Goal: Transaction & Acquisition: Purchase product/service

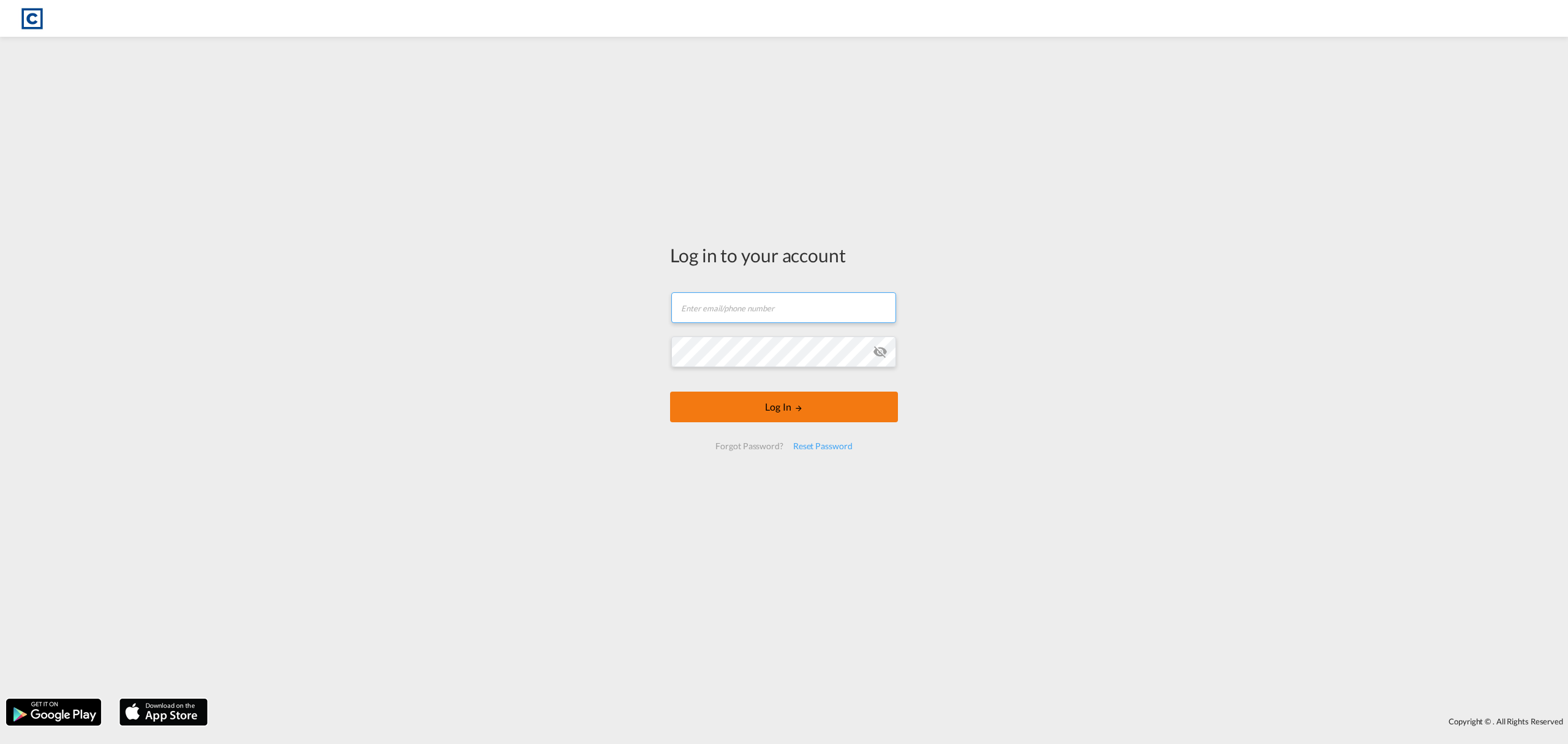
type input "[EMAIL_ADDRESS][DOMAIN_NAME]"
click at [779, 418] on button "Log In" at bounding box center [784, 406] width 228 height 31
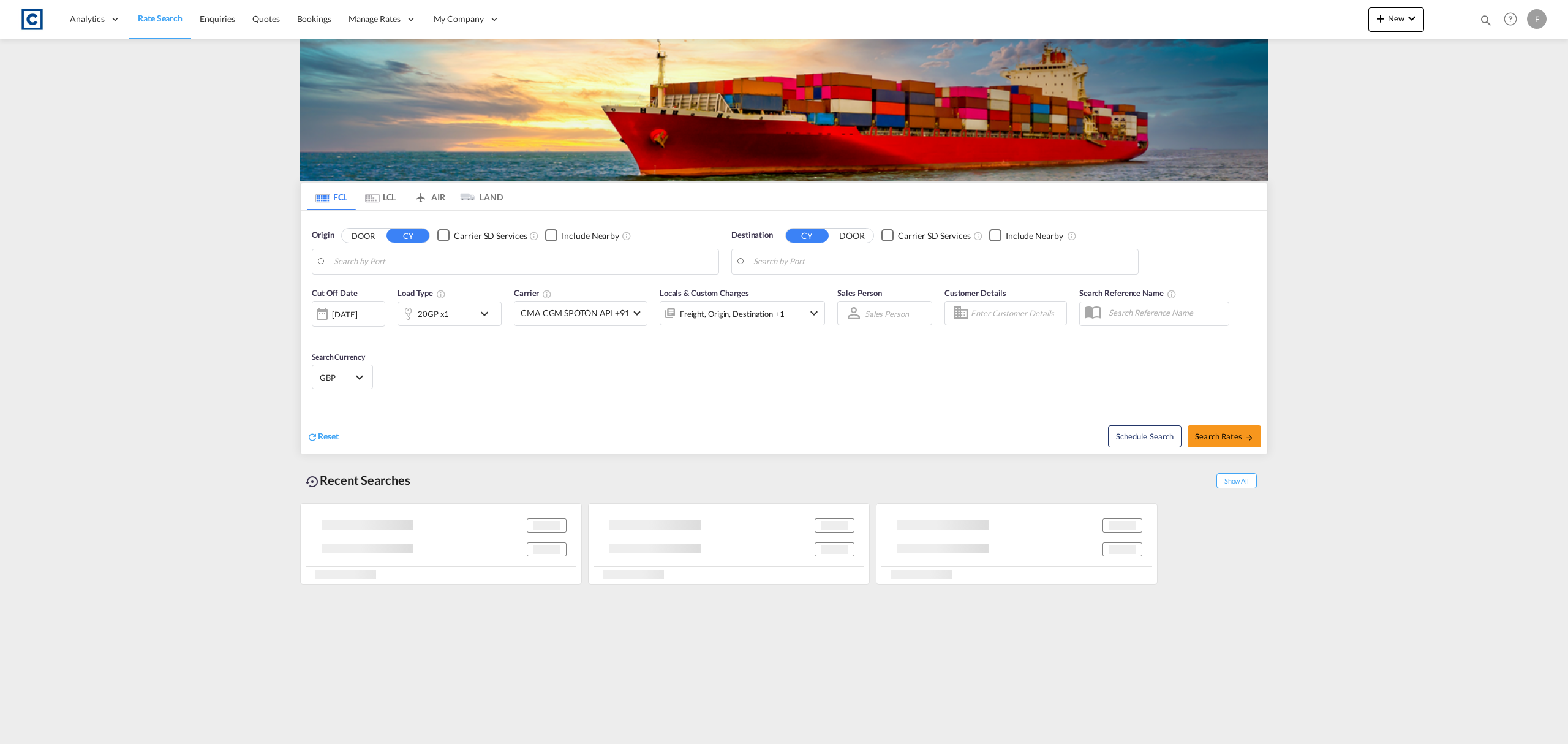
type input "GB-BS30, [GEOGRAPHIC_DATA]"
type input "Alexandria ([GEOGRAPHIC_DATA]), EGALY"
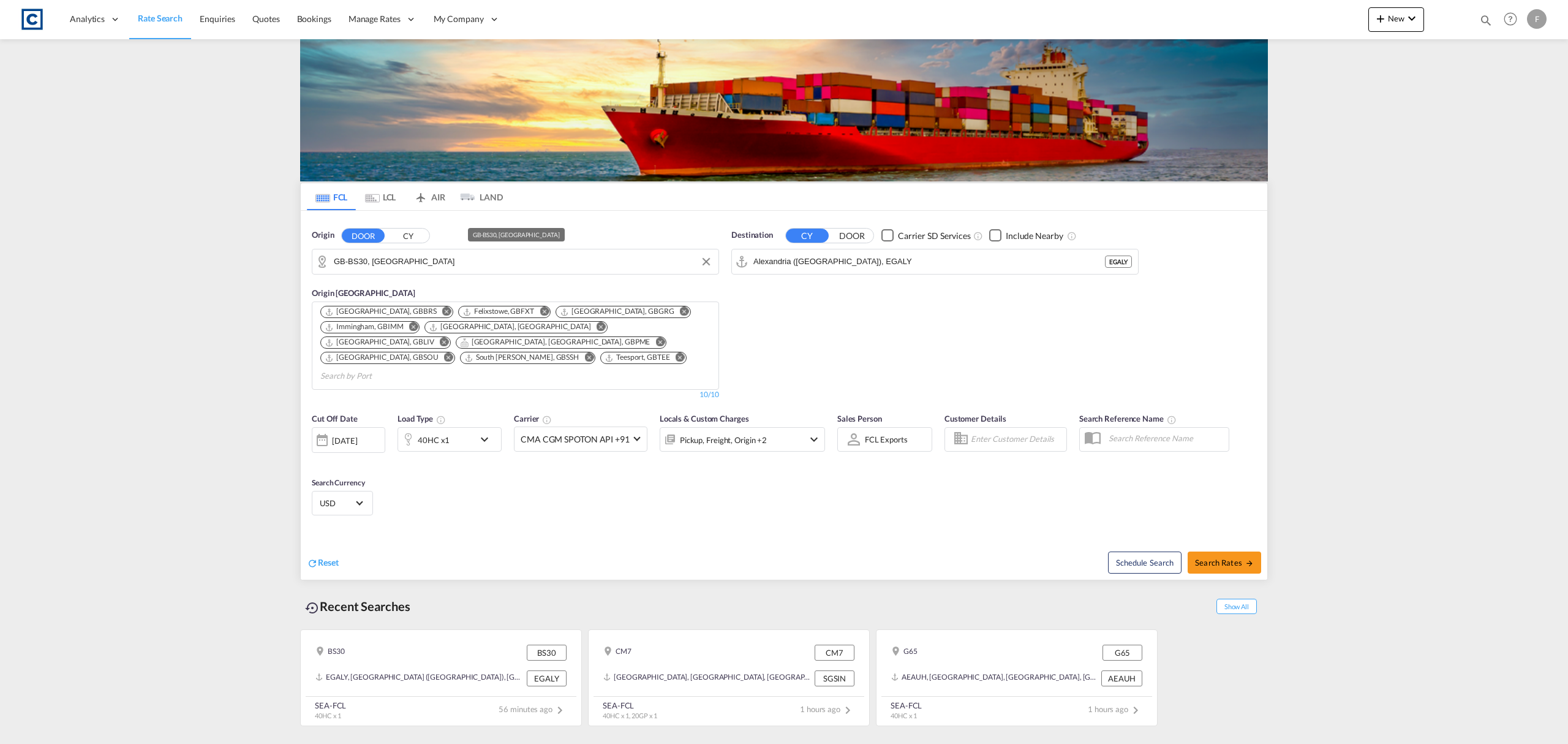
click at [400, 261] on input "GB-BS30, [GEOGRAPHIC_DATA]" at bounding box center [523, 261] width 379 height 18
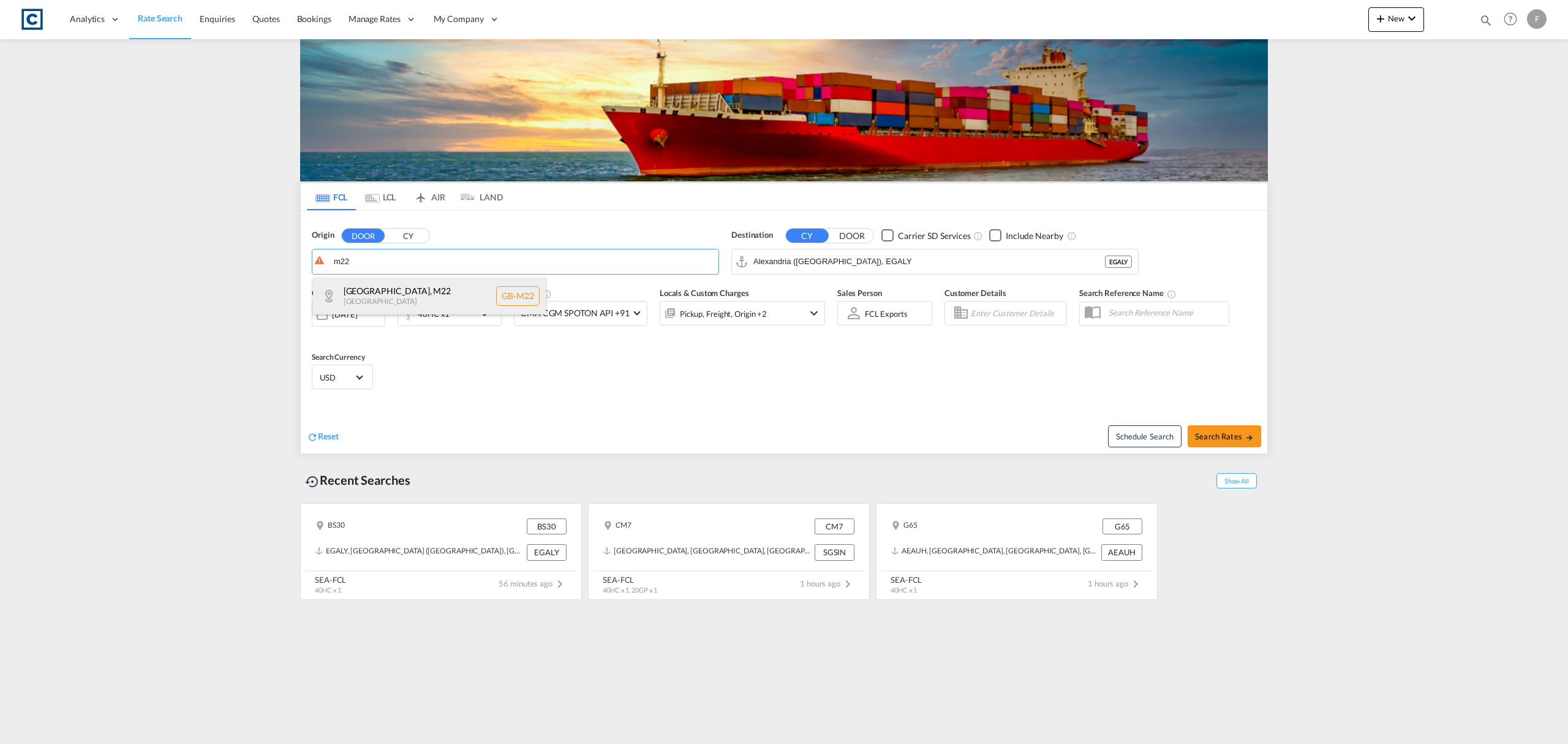
click at [388, 283] on div "[GEOGRAPHIC_DATA] , M22 [GEOGRAPHIC_DATA] [GEOGRAPHIC_DATA]-M22" at bounding box center [430, 296] width 233 height 37
type input "GB-M22, [GEOGRAPHIC_DATA]"
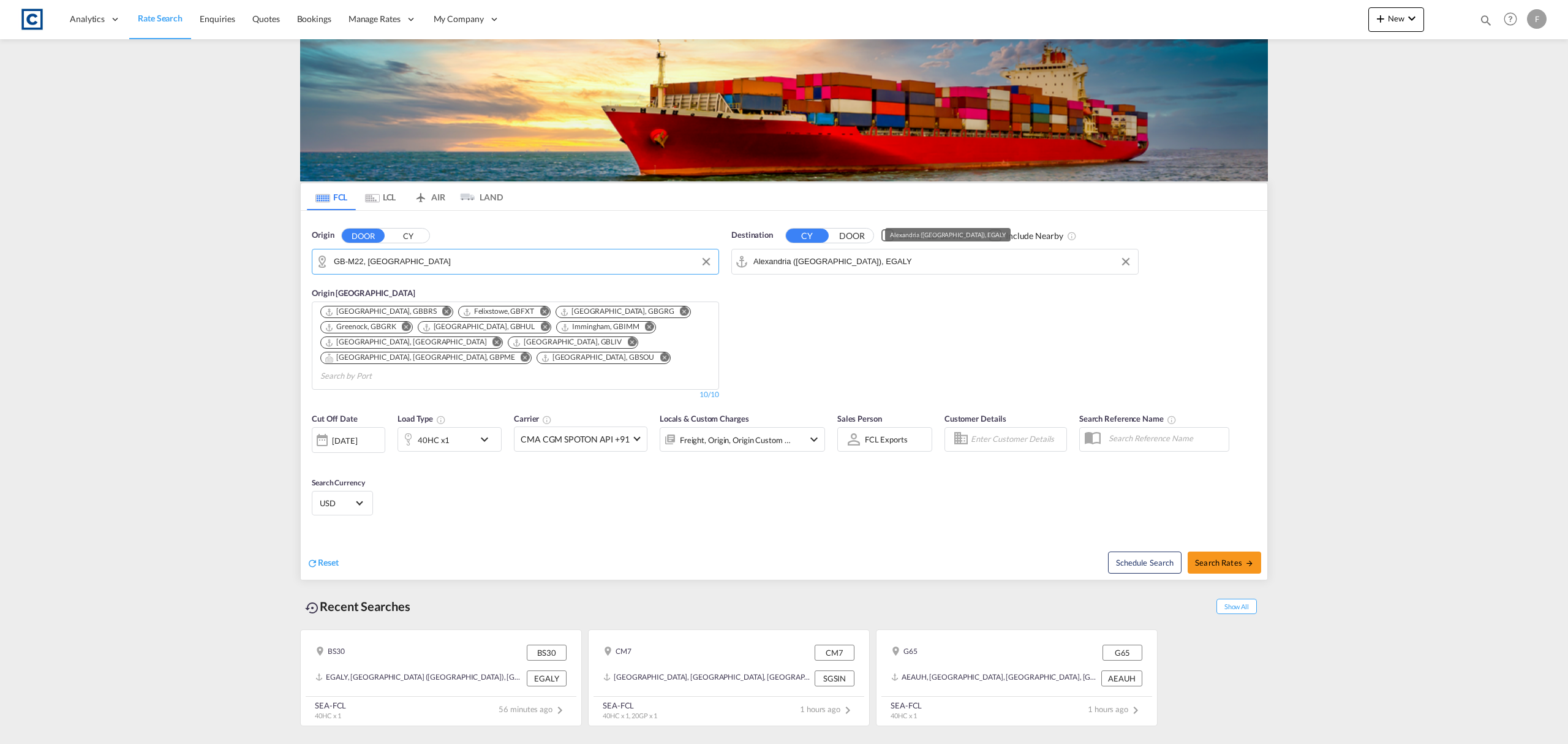
click at [795, 260] on input "Alexandria ([GEOGRAPHIC_DATA]), EGALY" at bounding box center [942, 261] width 379 height 18
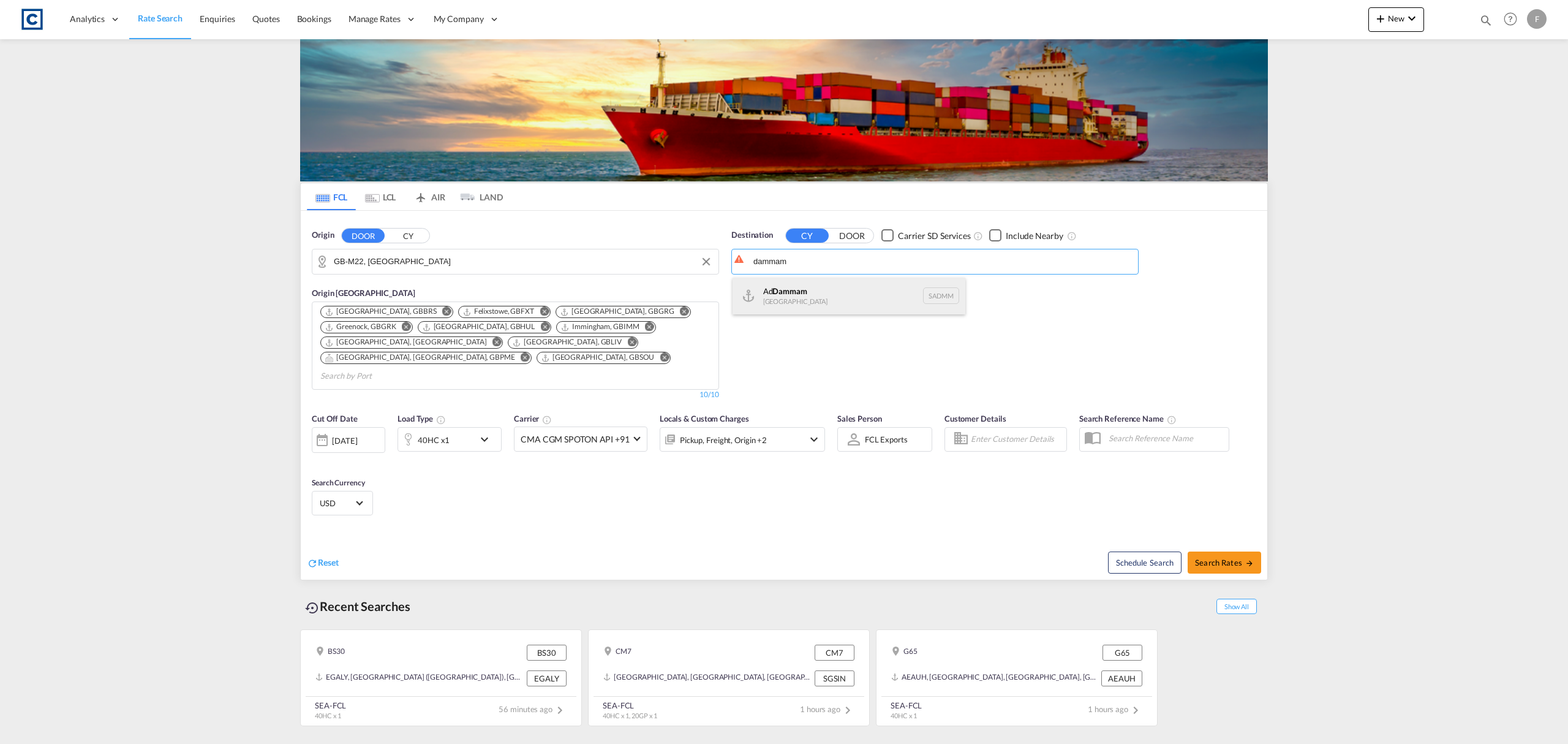
click at [797, 296] on div "Ad Dammam [GEOGRAPHIC_DATA] [GEOGRAPHIC_DATA]" at bounding box center [849, 296] width 233 height 37
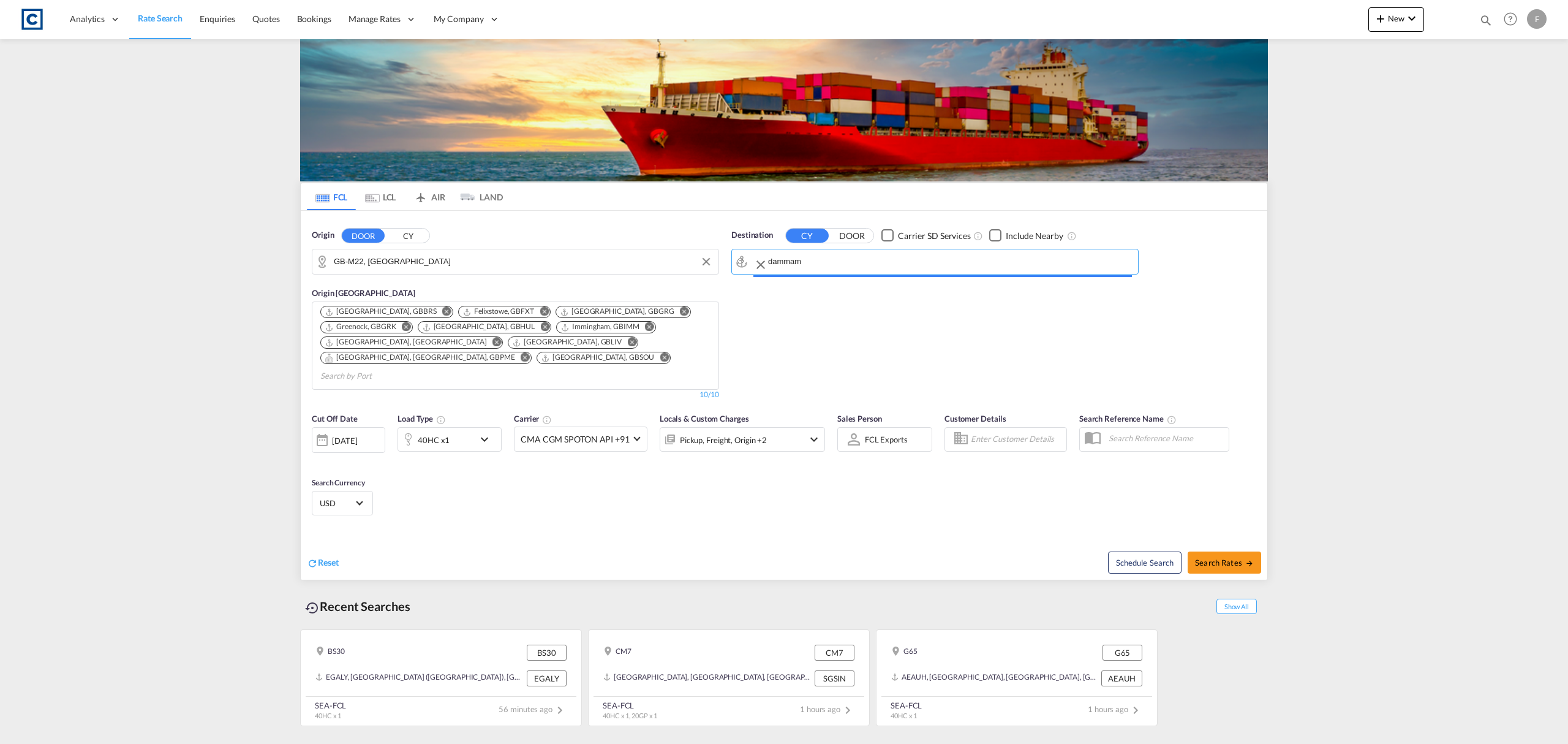
type input "Ad Dammam, SADMM"
click at [1217, 556] on button "Search Rates" at bounding box center [1224, 562] width 73 height 22
type input "M22 to SADMM / [DATE]"
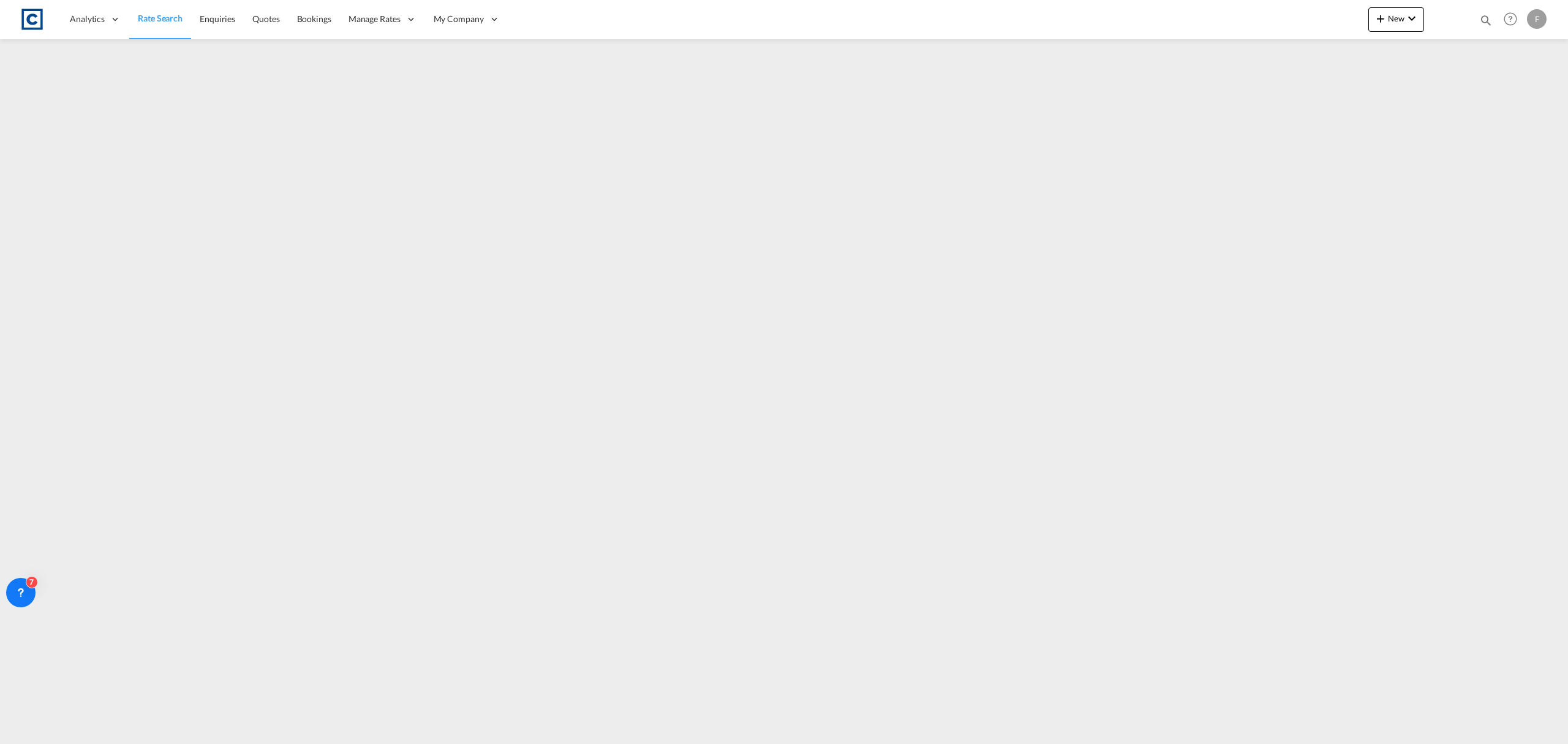
click at [175, 18] on span "Rate Search" at bounding box center [160, 18] width 44 height 11
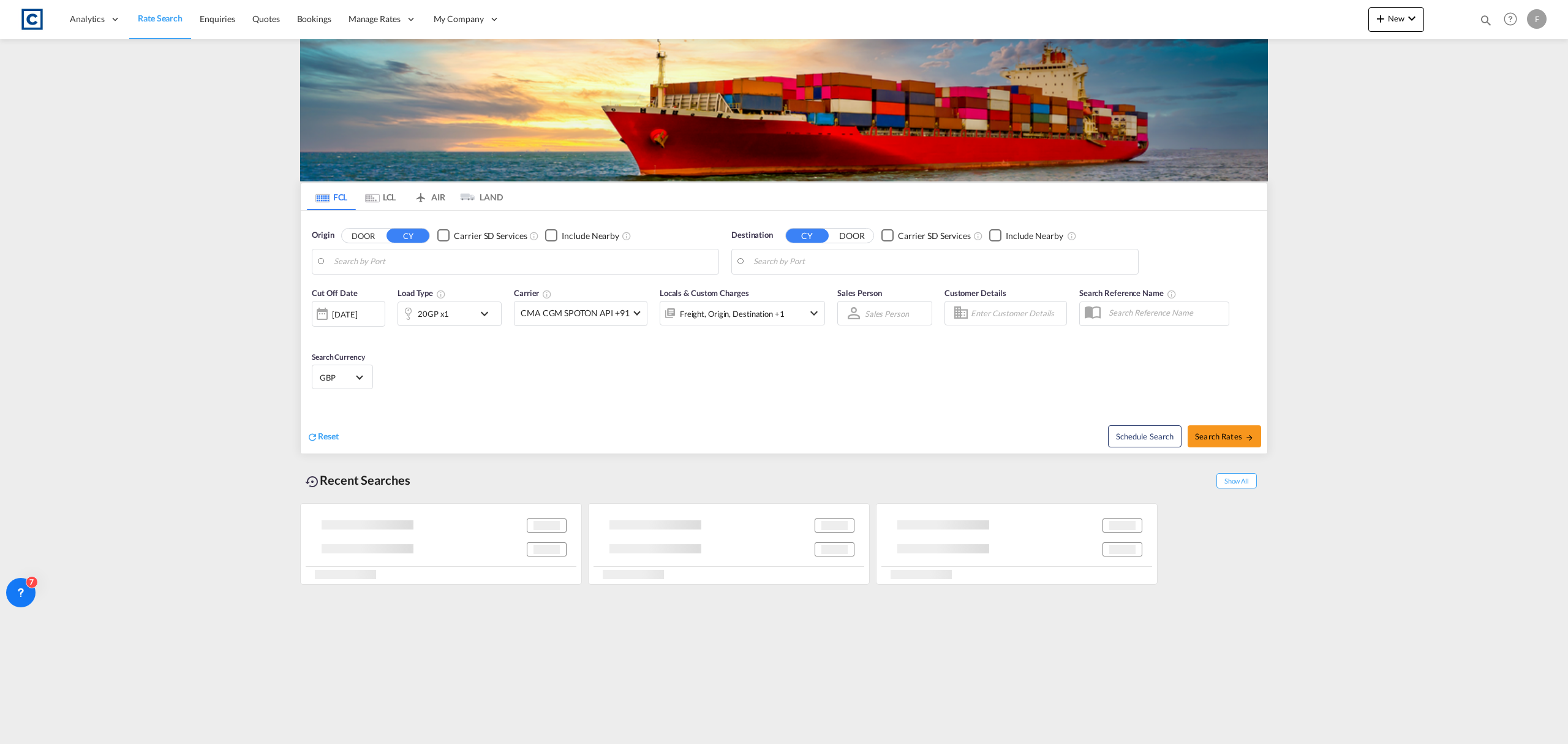
click at [488, 316] on md-icon "icon-chevron-down" at bounding box center [487, 313] width 21 height 14
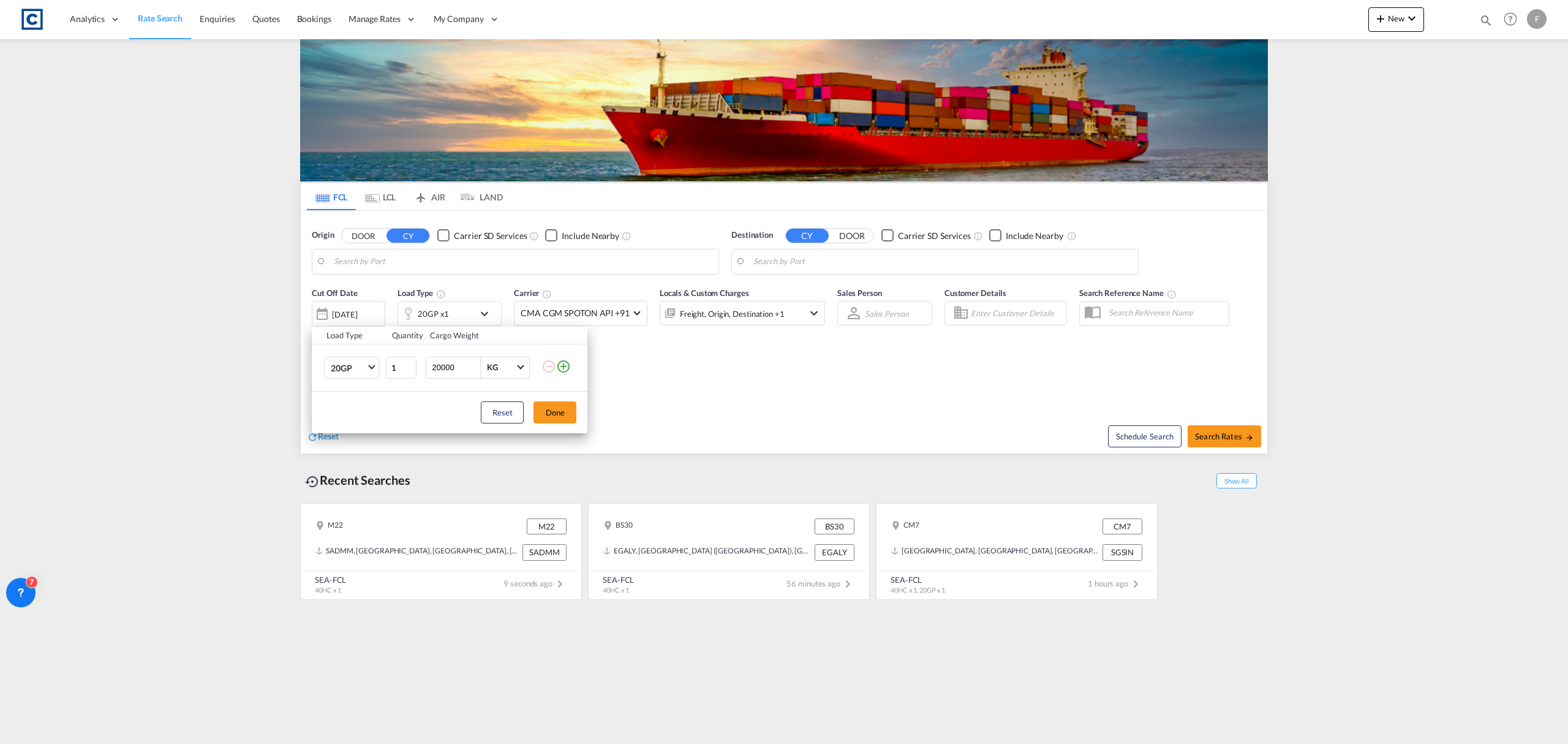
click at [488, 316] on div "Load Type Quantity Cargo Weight 20GP 20GP 40GP 40HC 45HC 20RE 40RE 40HR 20OT 40…" at bounding box center [784, 372] width 1568 height 744
click at [766, 393] on div "Cut Off Date [DATE] [DATE] Load Type 20GP x1 Carrier CMA CGM SPOTON API +91 Onl…" at bounding box center [784, 340] width 967 height 120
click at [169, 16] on span "Rate Search" at bounding box center [160, 18] width 44 height 11
click at [38, 14] on img at bounding box center [32, 19] width 28 height 28
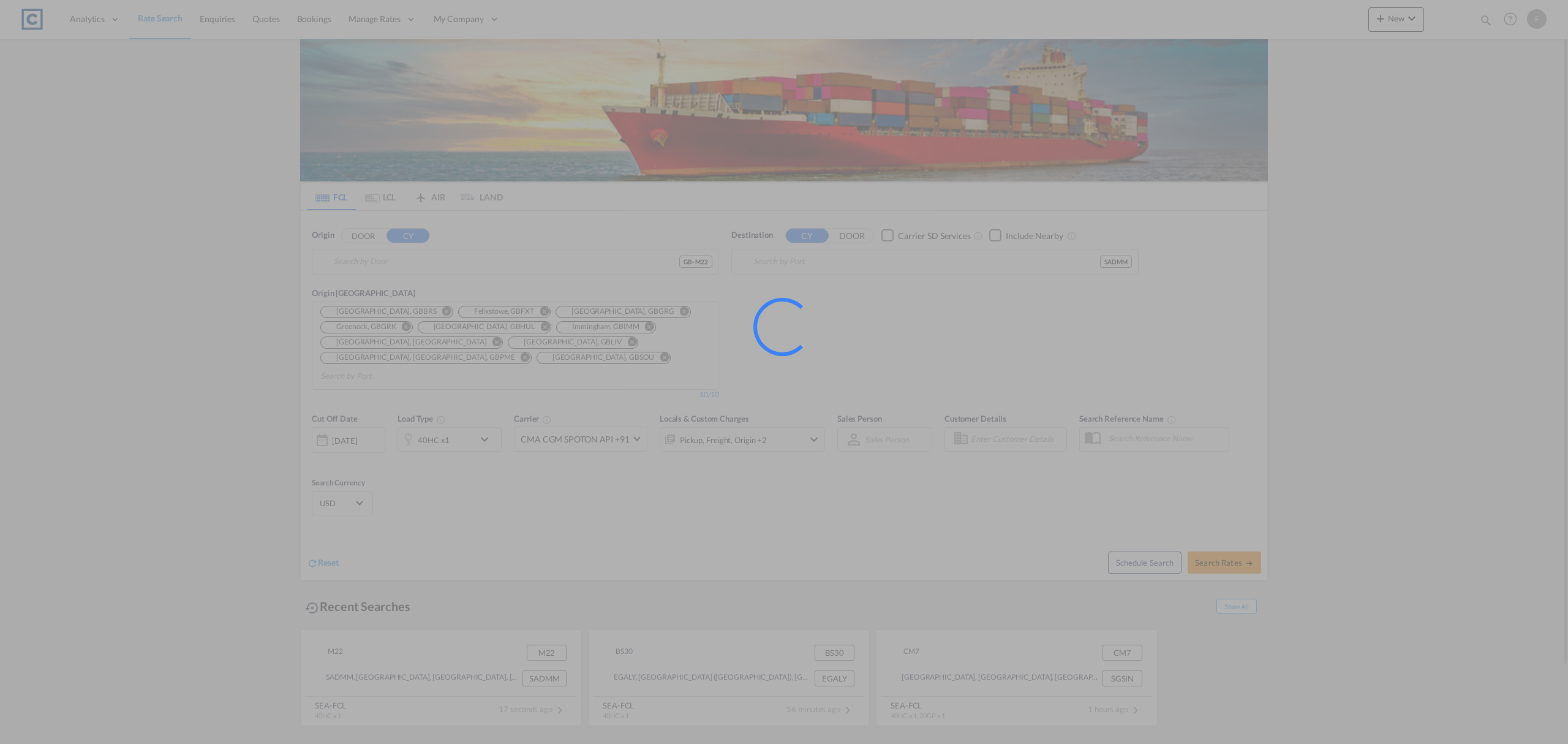
type input "GB-M22, [GEOGRAPHIC_DATA]"
type input "Ad Dammam, SADMM"
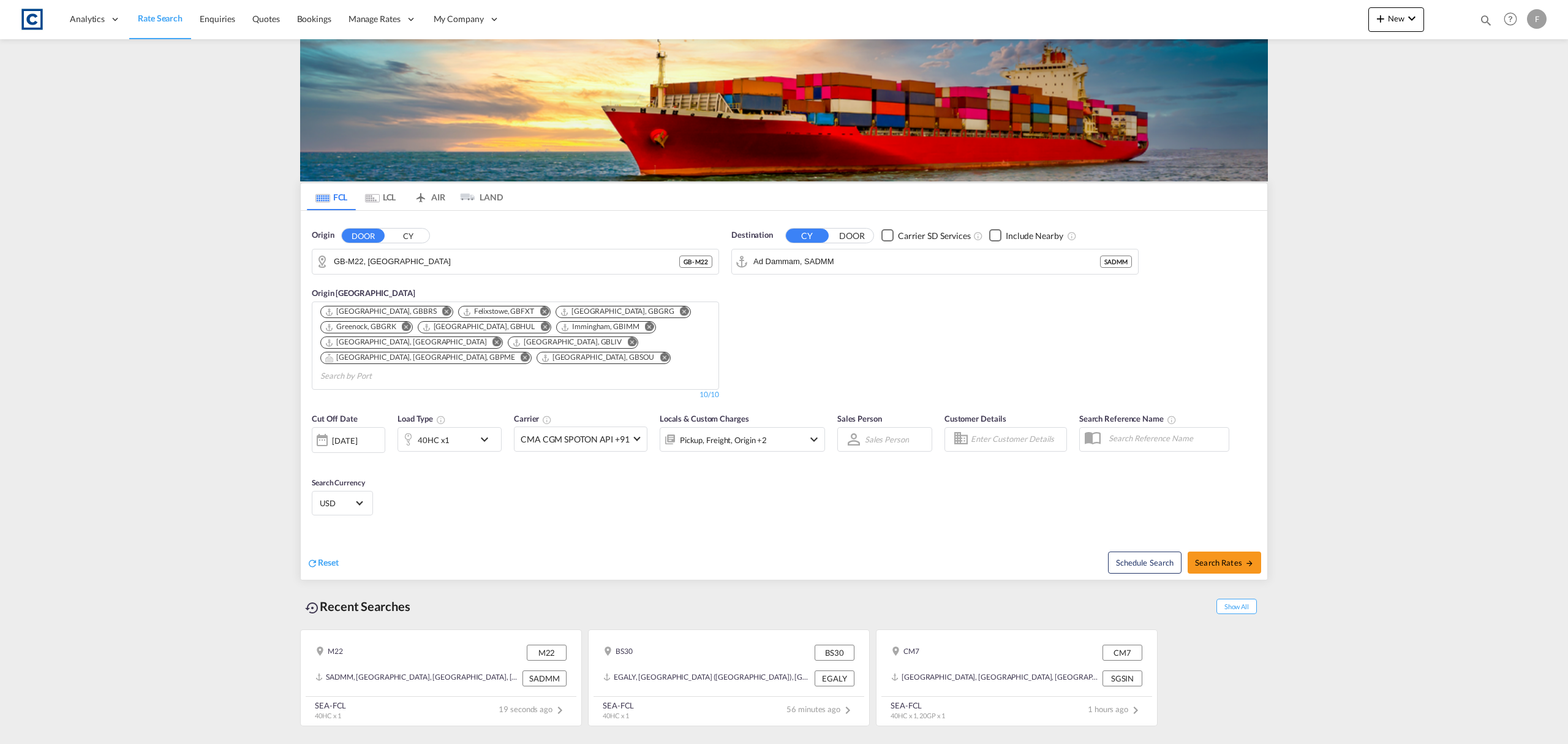
click at [450, 427] on div "40HC x1" at bounding box center [436, 439] width 76 height 24
click at [561, 482] on md-icon "icon-plus-circle-outline" at bounding box center [563, 477] width 14 height 14
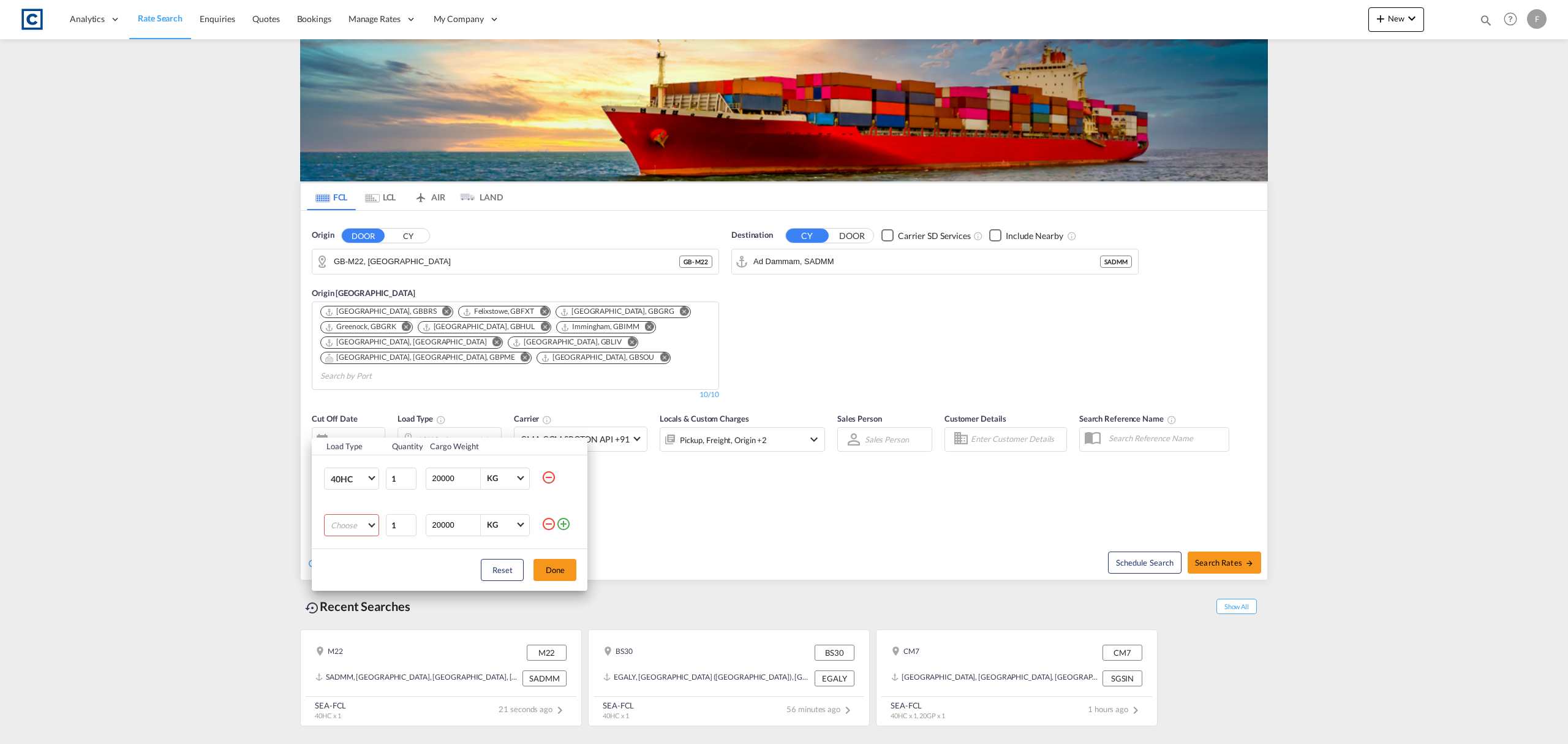
click at [361, 527] on md-select "Choose 20GP 40GP 40HC 45HC 20RE 40RE 40HR 20OT 40OT 20FR 40FR 40NR 20NR 45S 20T…" at bounding box center [352, 525] width 55 height 22
click at [352, 519] on md-option "20GP" at bounding box center [363, 525] width 83 height 29
click at [549, 570] on button "Done" at bounding box center [555, 569] width 43 height 22
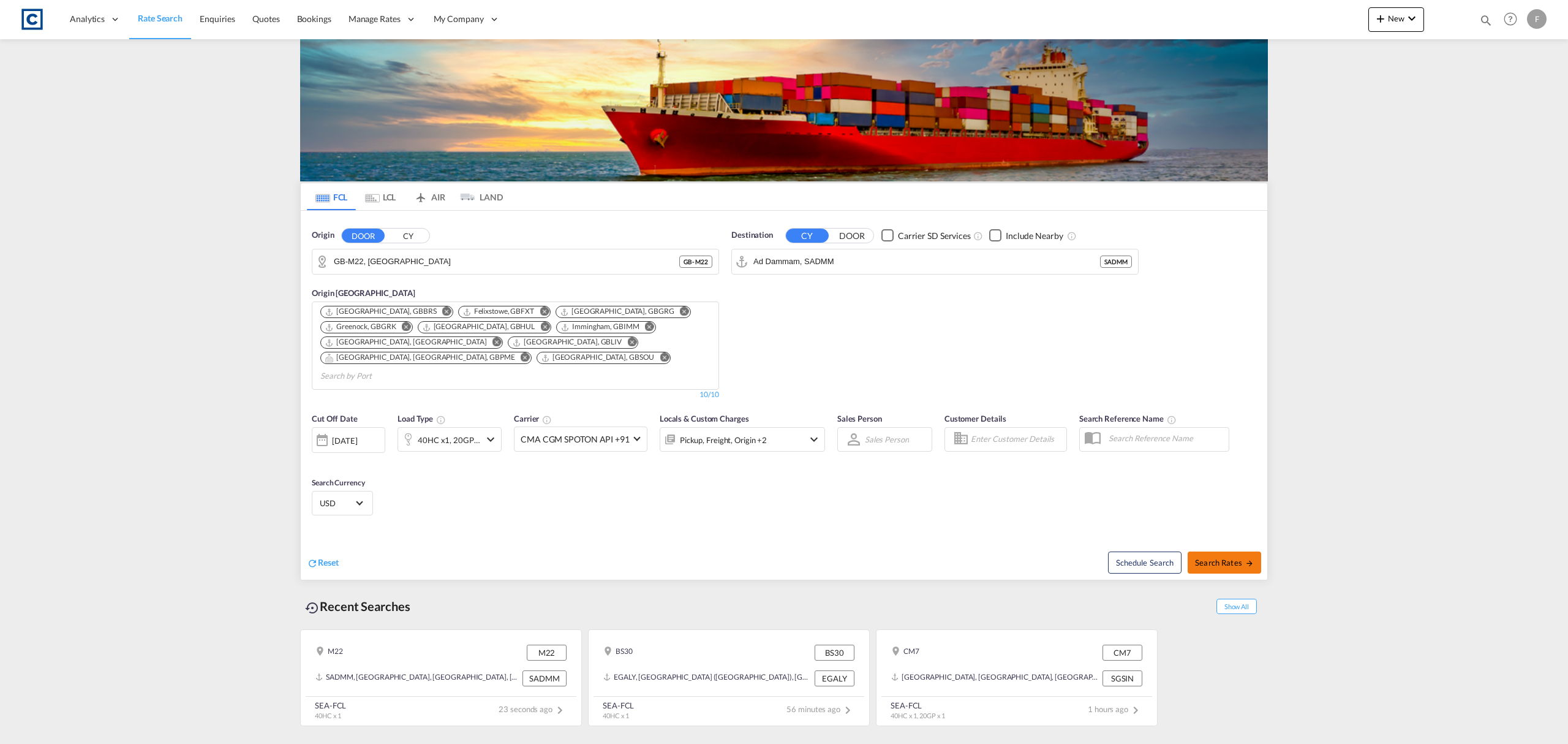
click at [1221, 557] on span "Search Rates" at bounding box center [1225, 562] width 59 height 10
type input "M22 to SADMM / [DATE]"
